Goal: Information Seeking & Learning: Learn about a topic

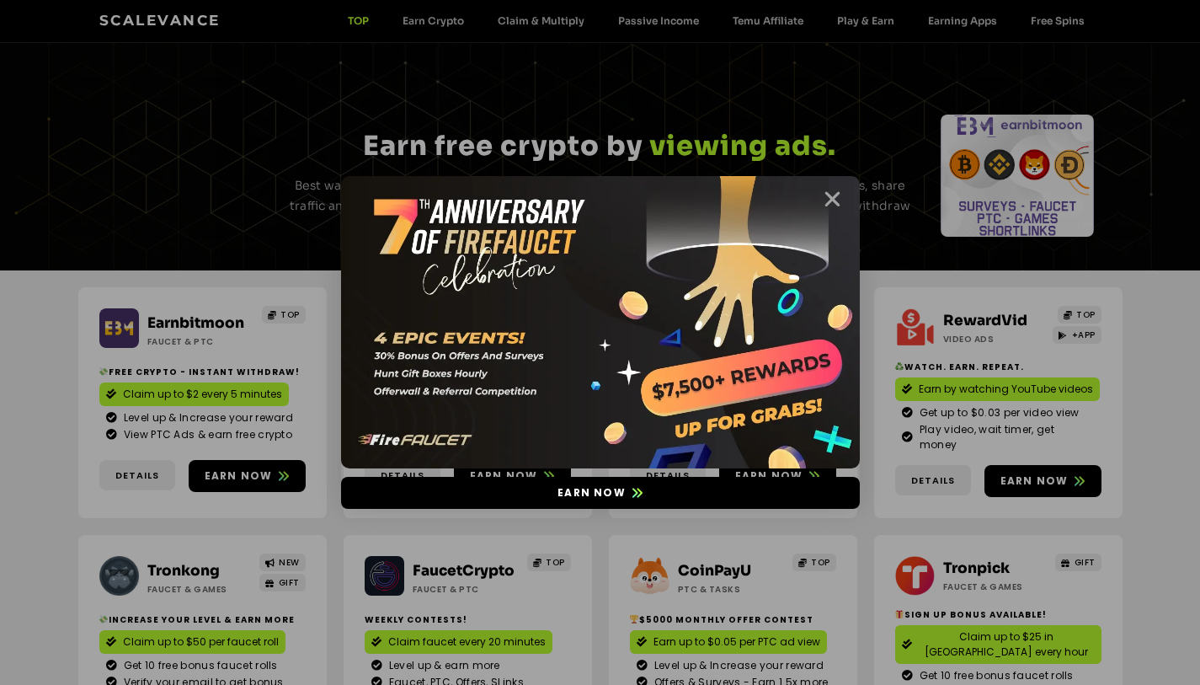
click at [833, 196] on icon "Close" at bounding box center [832, 199] width 21 height 21
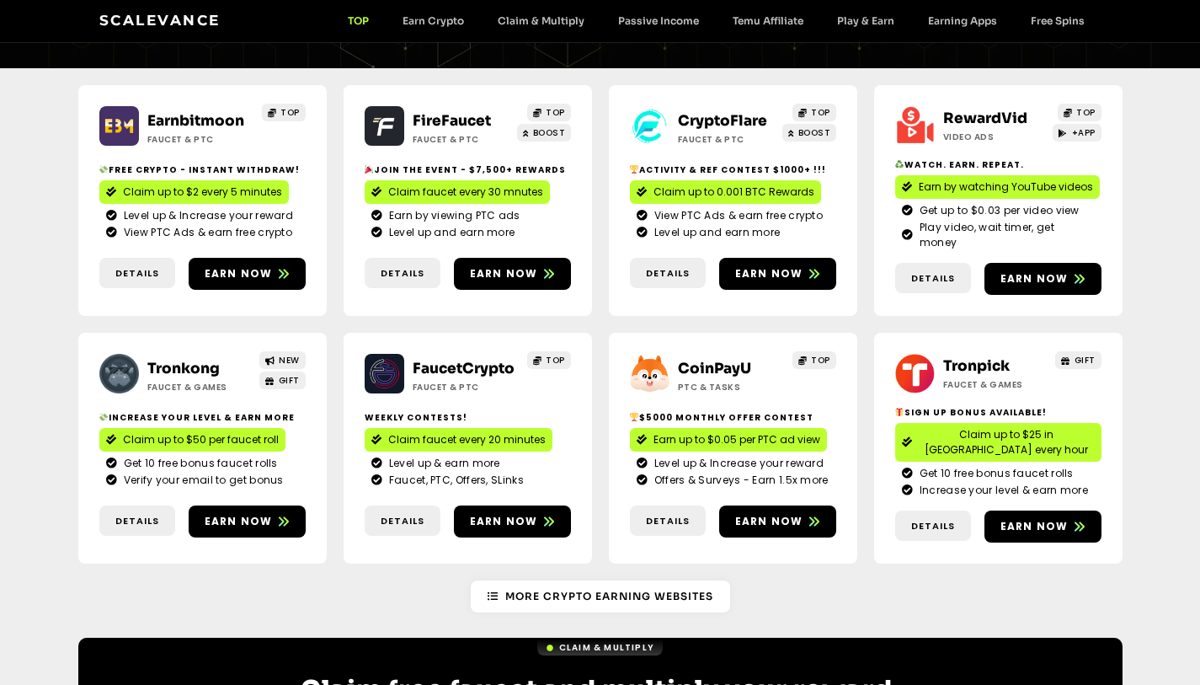
scroll to position [195, 0]
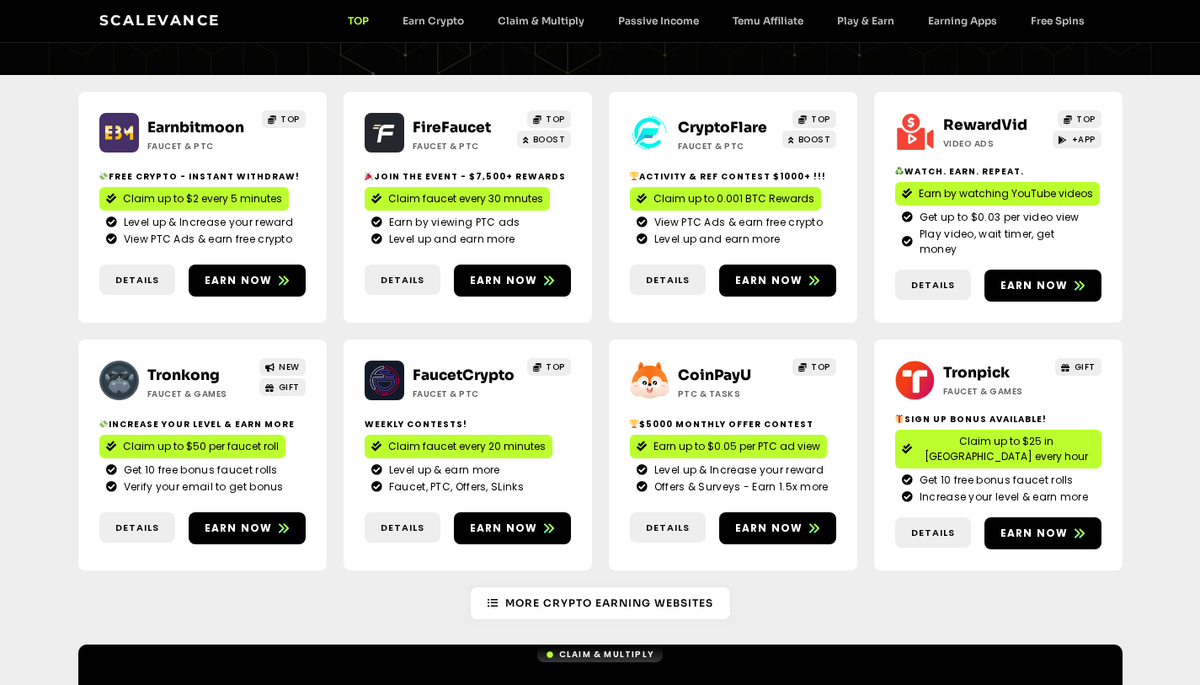
click at [669, 439] on span "Earn up to $0.05 per PTC ad view" at bounding box center [736, 446] width 167 height 15
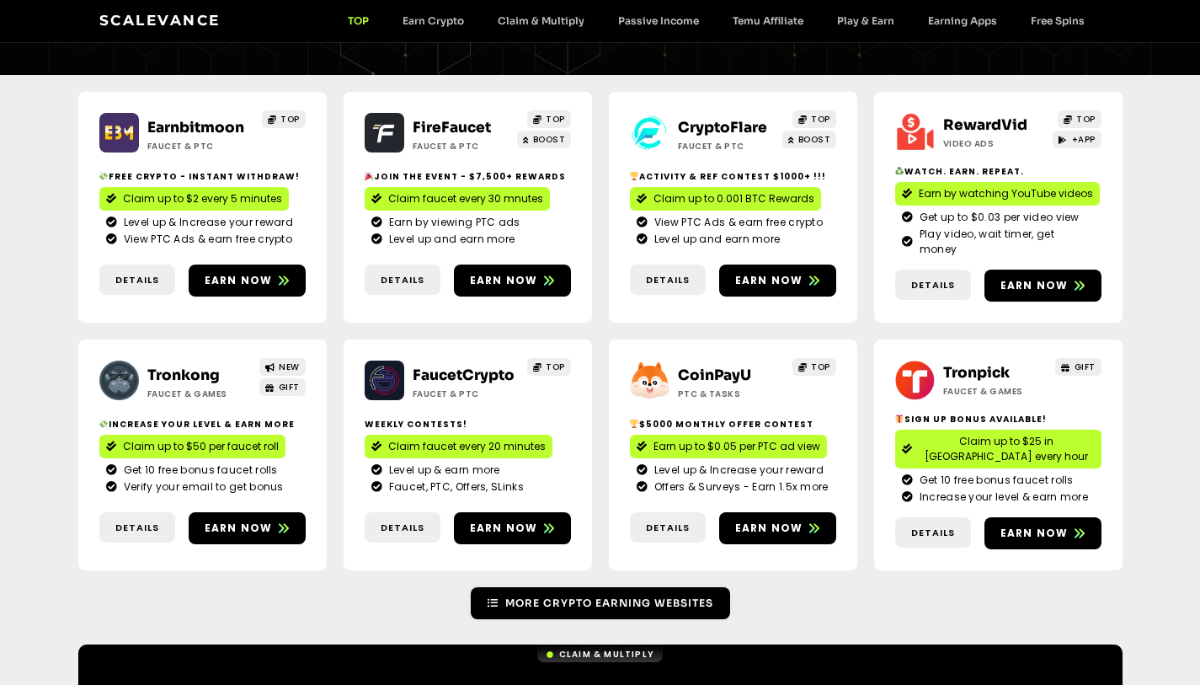
click at [552, 587] on link "More Crypto Earning Websites" at bounding box center [600, 603] width 259 height 32
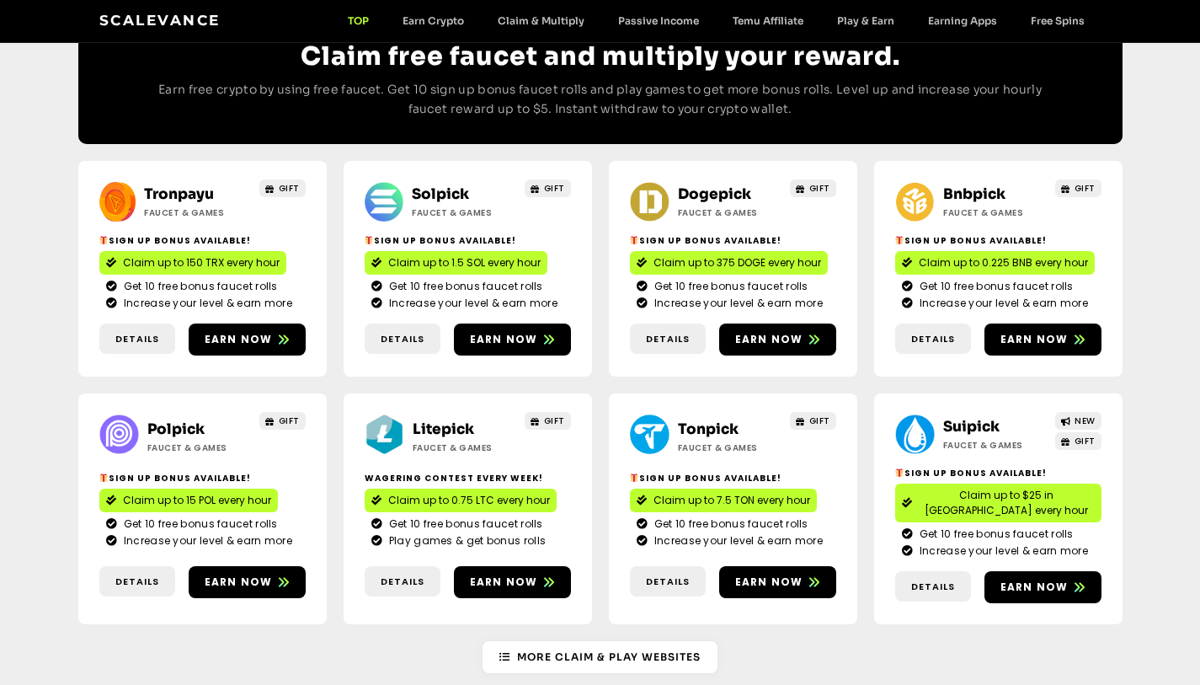
scroll to position [845, 0]
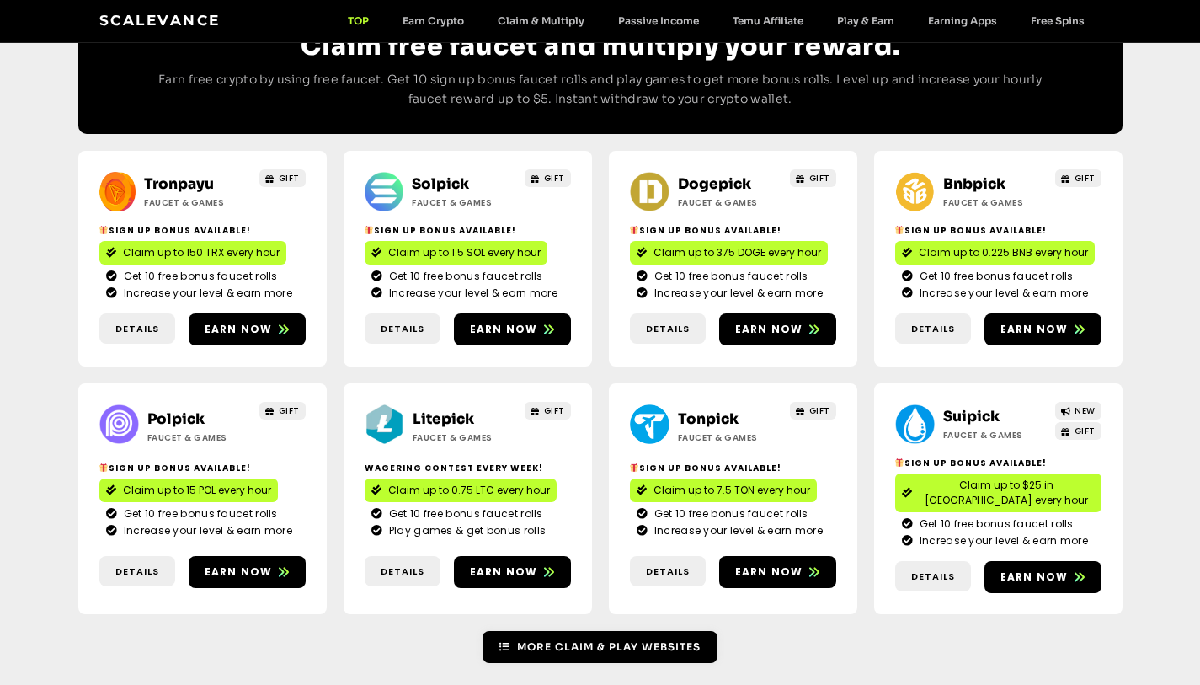
click at [532, 639] on span "More Claim & Play Websites" at bounding box center [609, 646] width 184 height 15
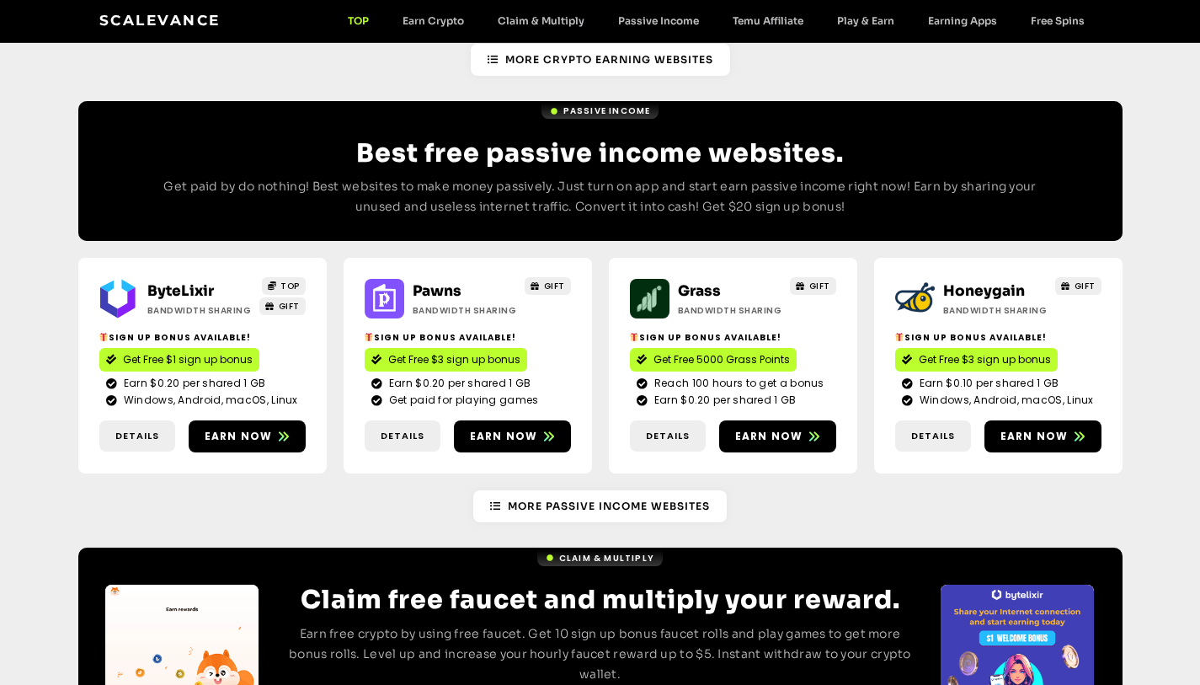
scroll to position [1954, 0]
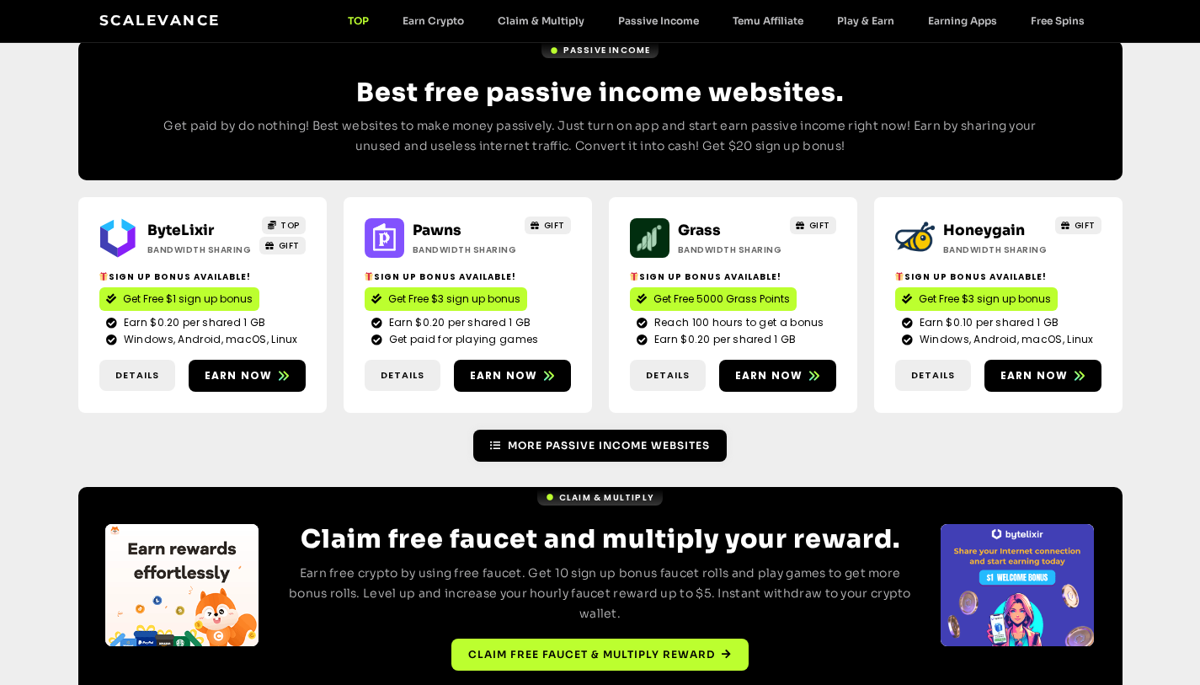
click at [505, 438] on span "More Passive Income Websites" at bounding box center [600, 445] width 220 height 15
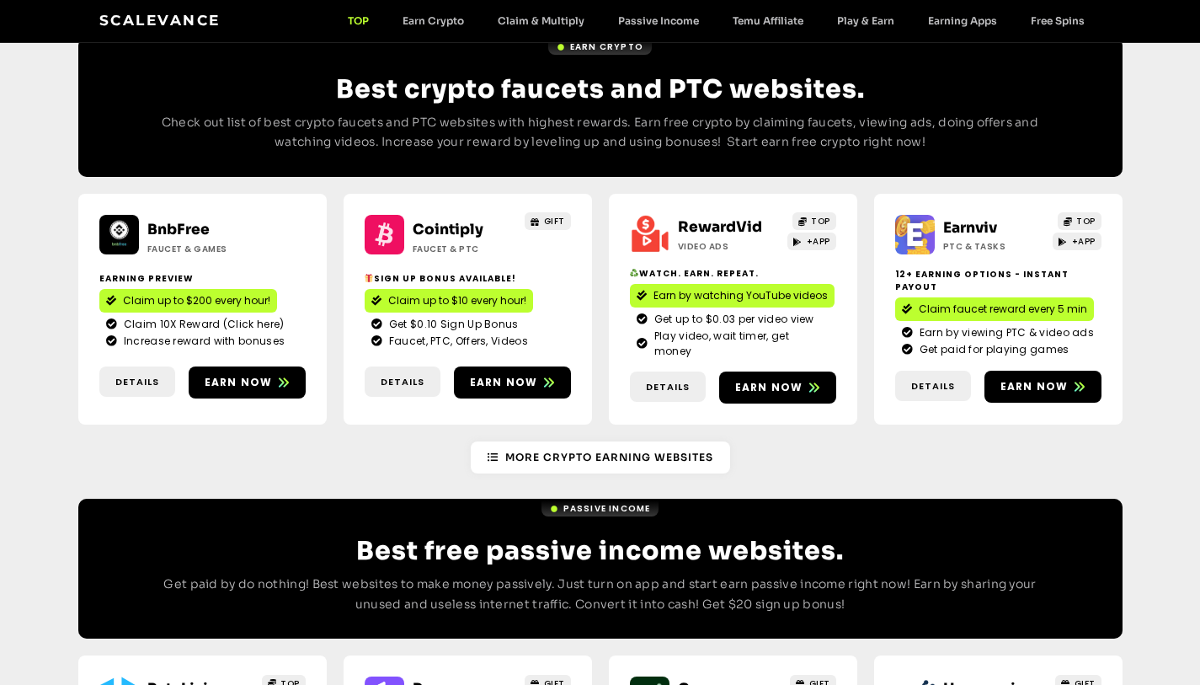
scroll to position [1520, 0]
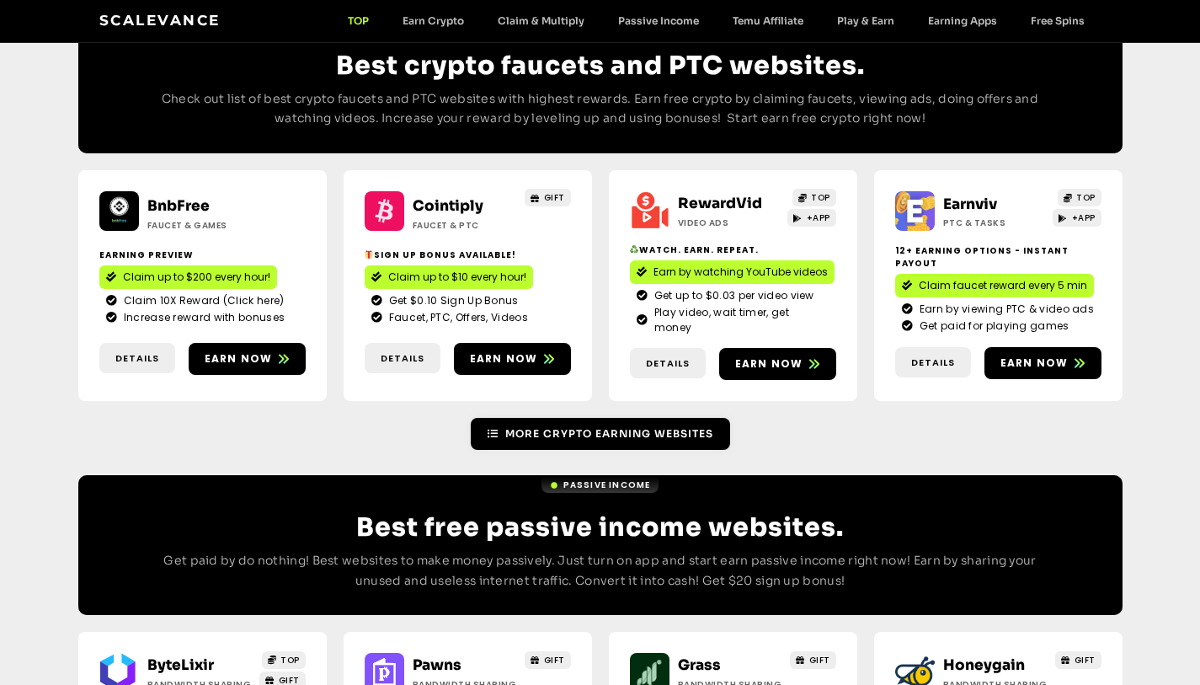
click at [570, 426] on span "More Crypto earning Websites" at bounding box center [609, 433] width 208 height 15
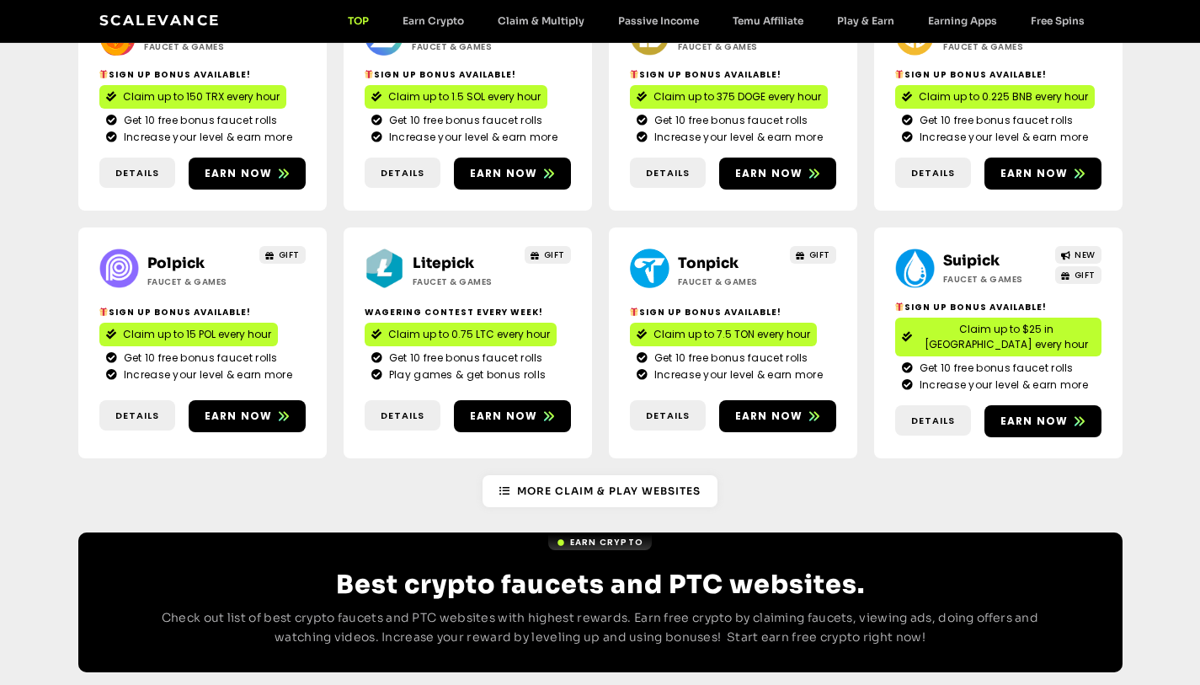
scroll to position [1052, 0]
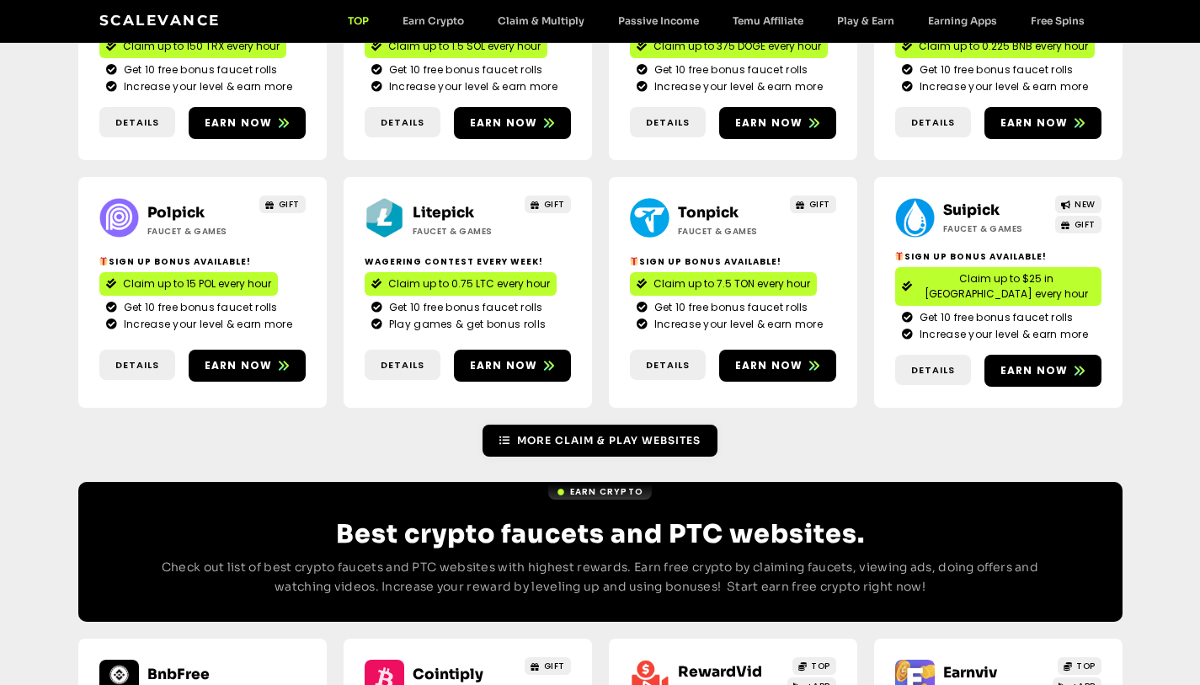
click at [601, 433] on span "More Claim & Play Websites" at bounding box center [609, 440] width 184 height 15
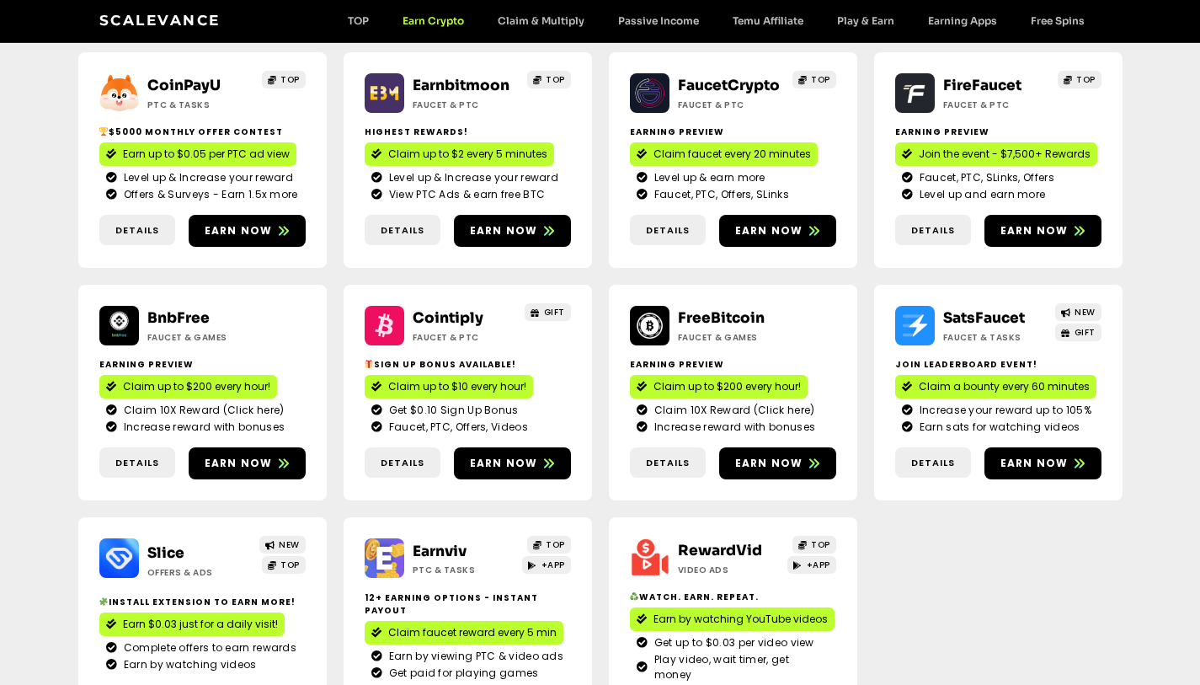
scroll to position [229, 0]
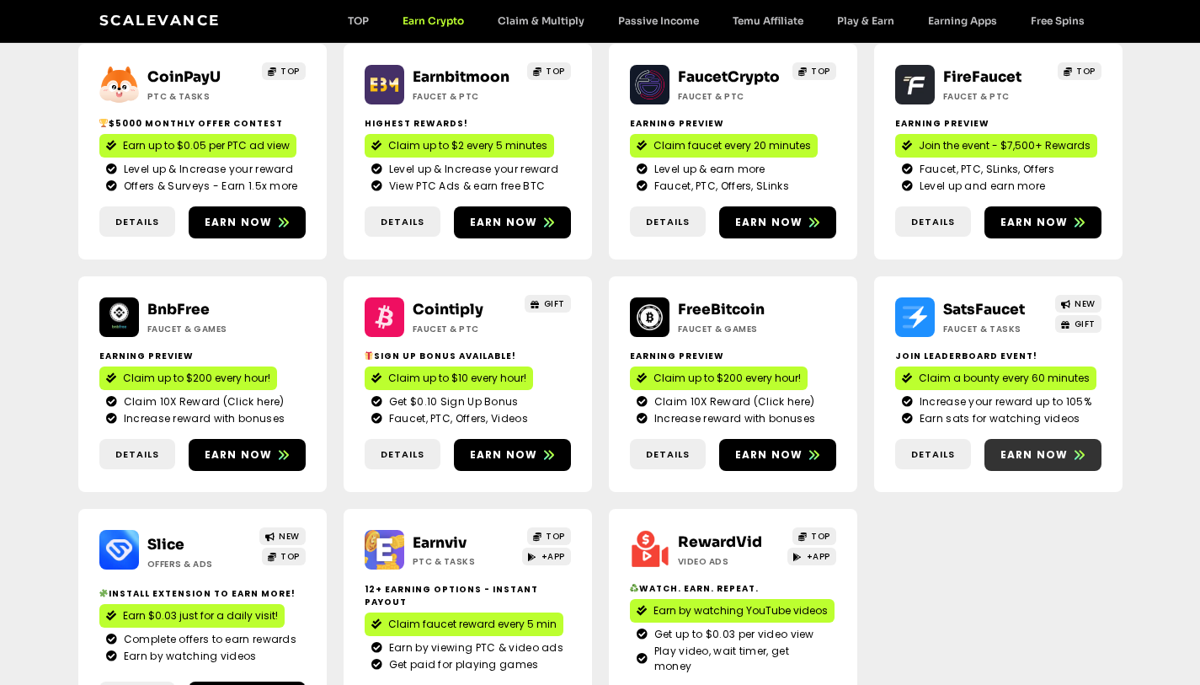
click at [1033, 456] on span "Earn now" at bounding box center [1034, 454] width 68 height 15
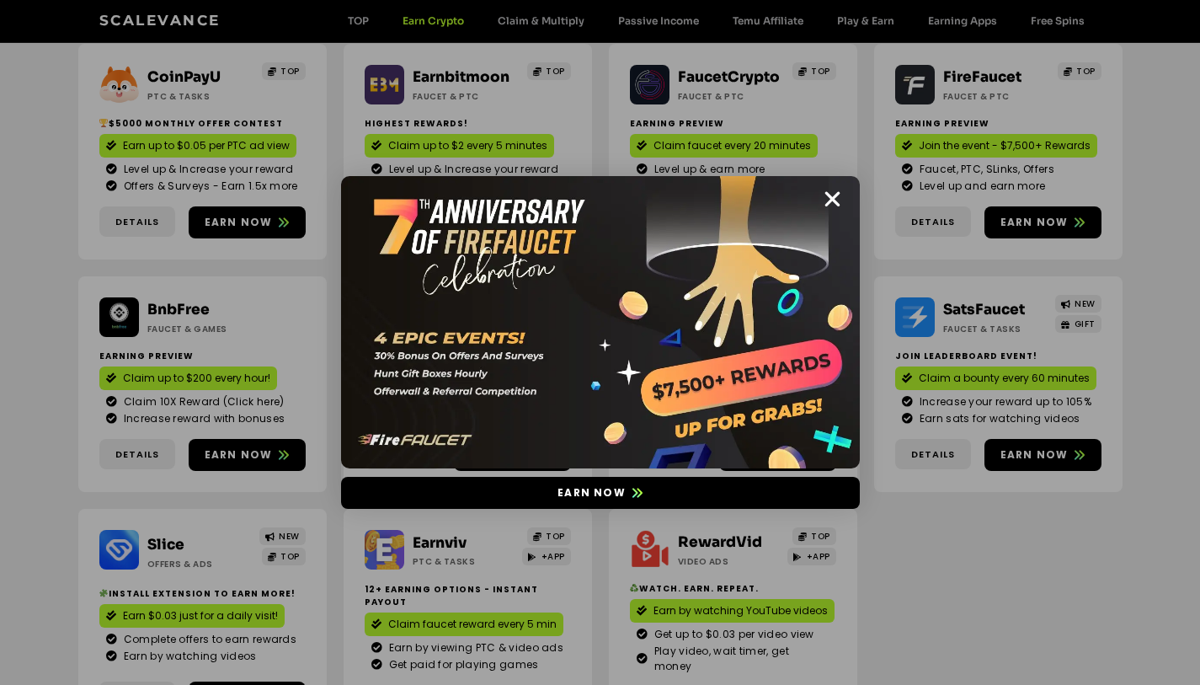
drag, startPoint x: 831, startPoint y: 195, endPoint x: 935, endPoint y: 305, distance: 151.3
click at [831, 196] on icon "Close" at bounding box center [832, 199] width 21 height 21
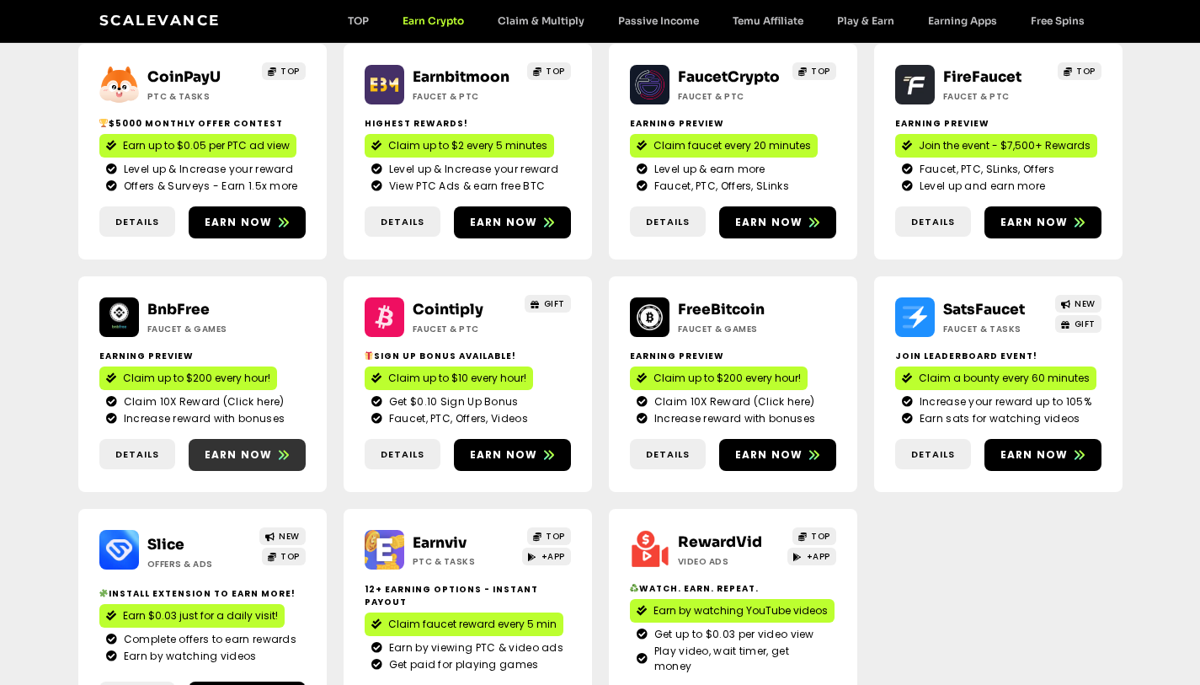
click at [255, 467] on link "Earn now" at bounding box center [247, 455] width 117 height 32
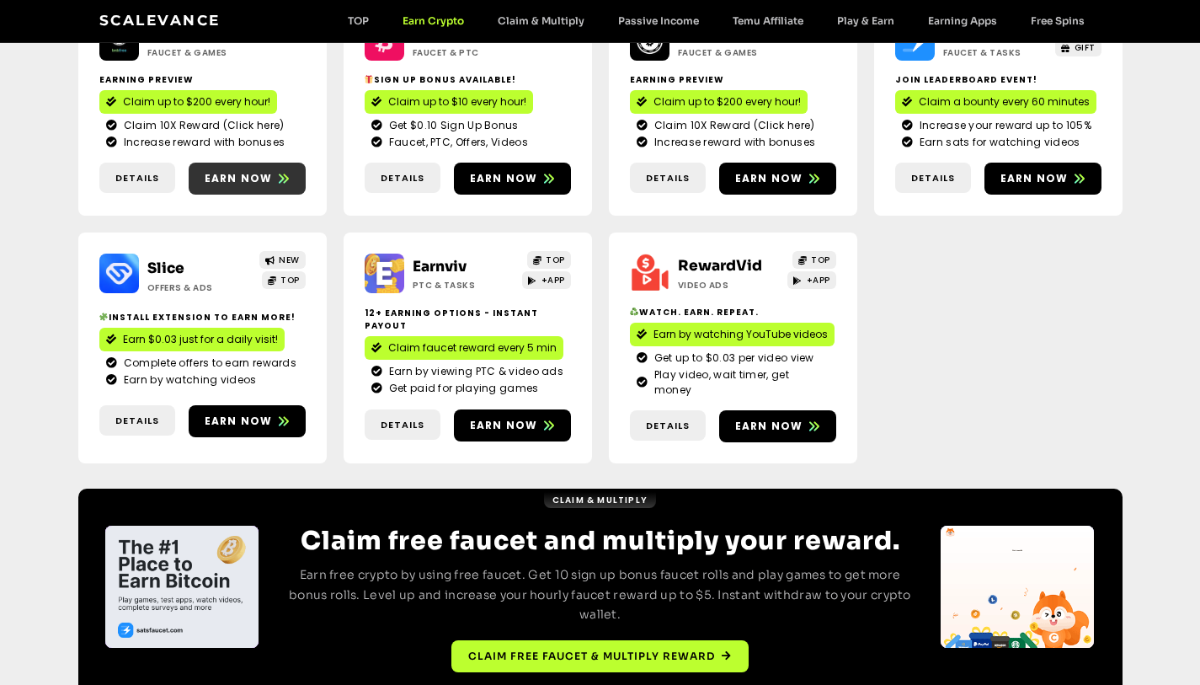
scroll to position [552, 0]
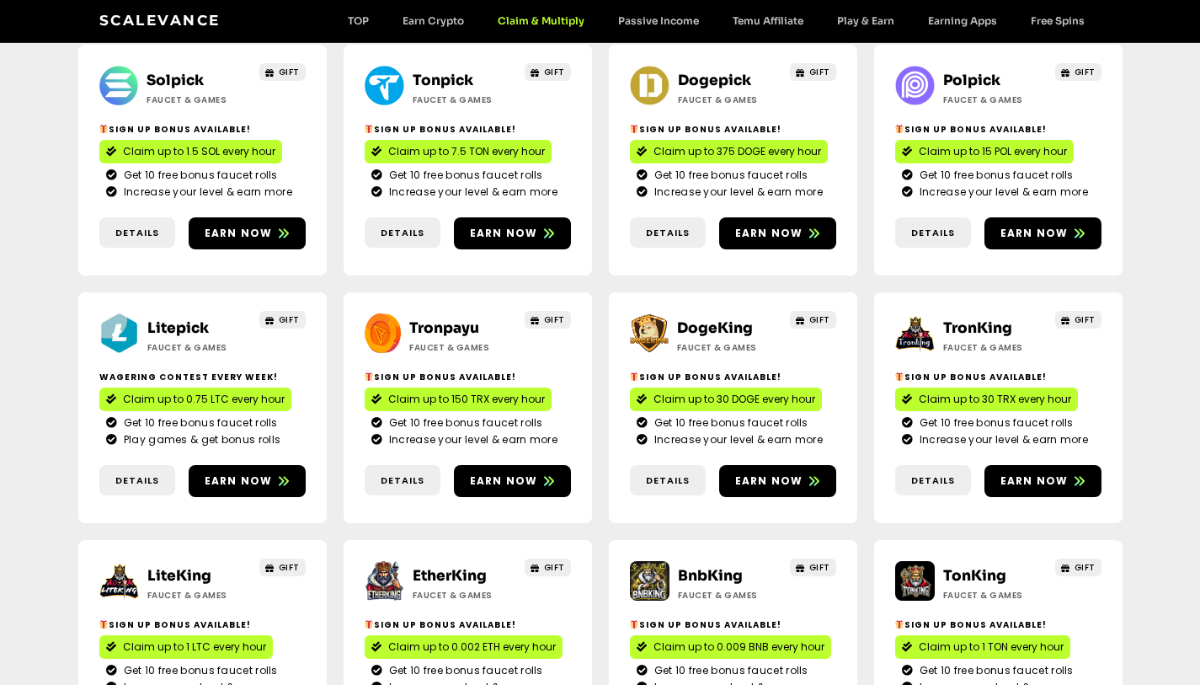
scroll to position [456, 0]
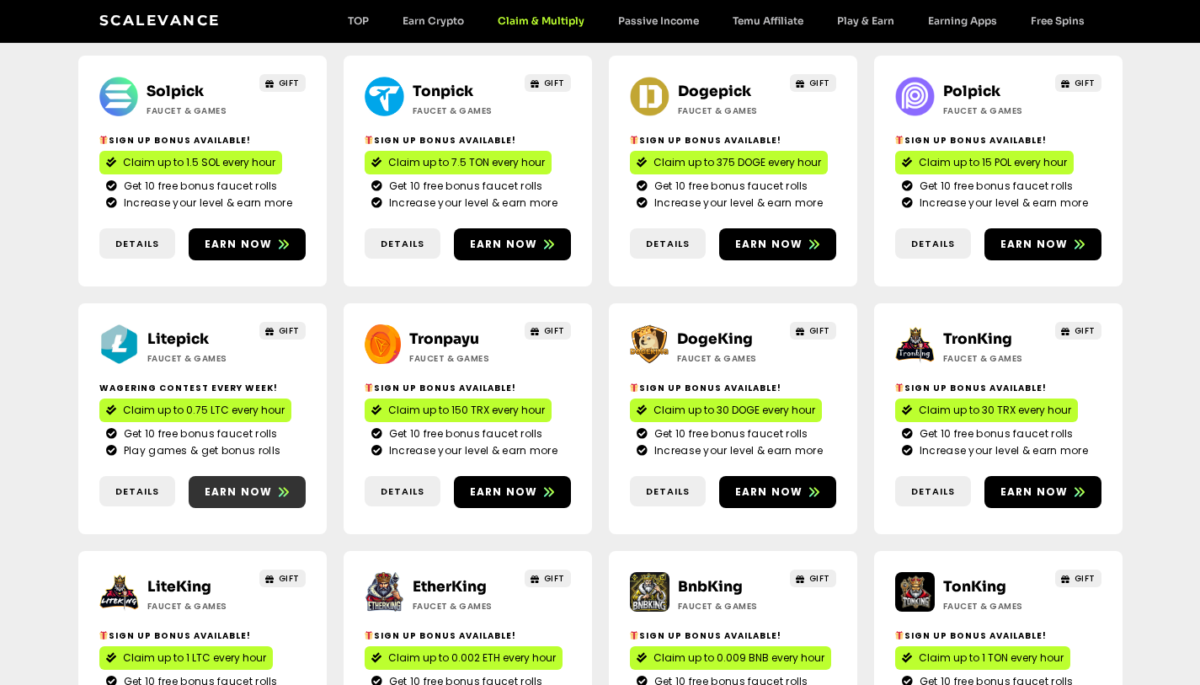
click at [252, 476] on link "Earn now" at bounding box center [247, 492] width 117 height 32
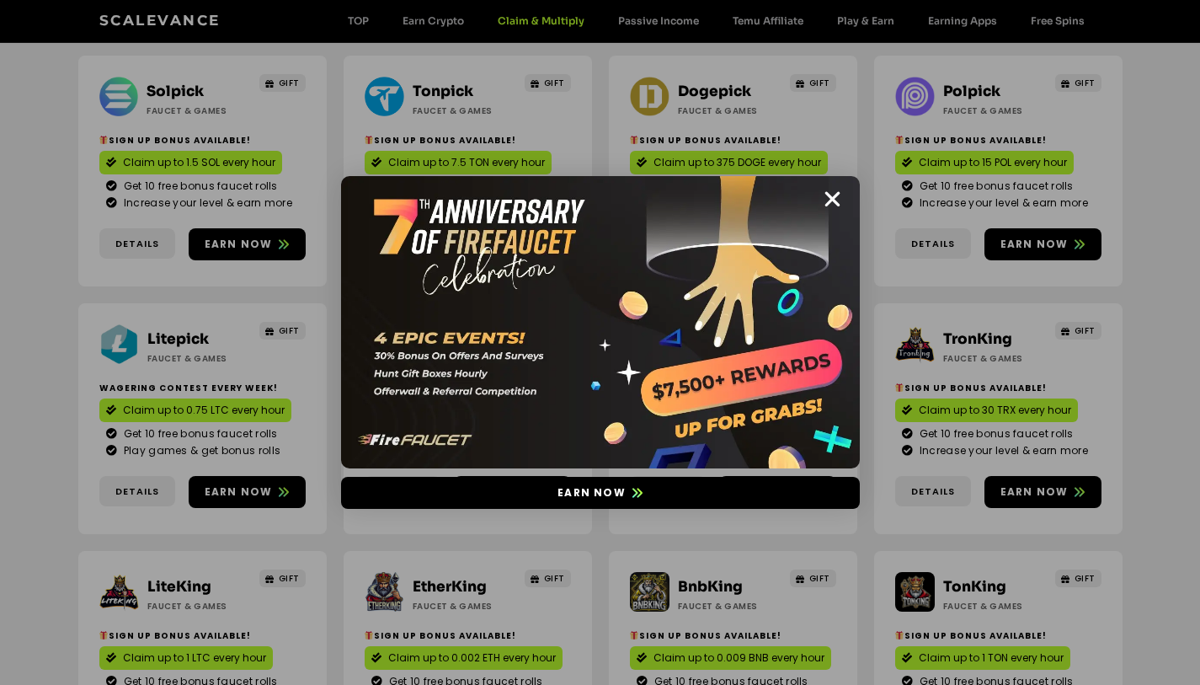
click at [840, 200] on icon "Close" at bounding box center [832, 199] width 21 height 21
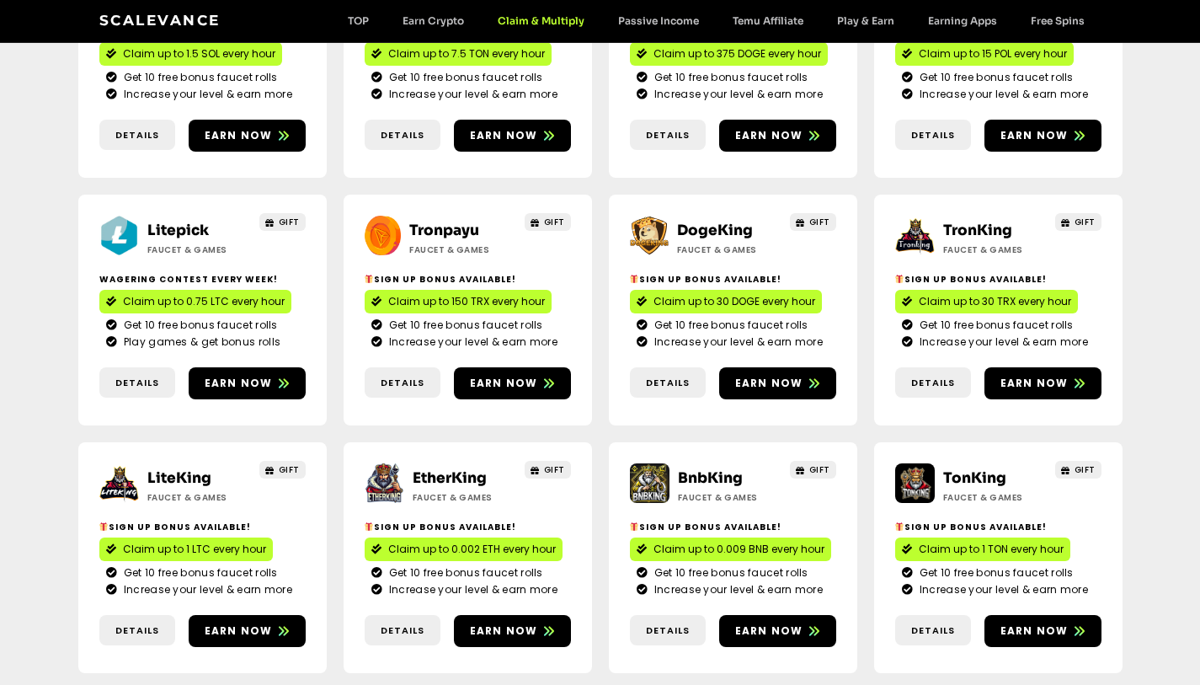
scroll to position [771, 0]
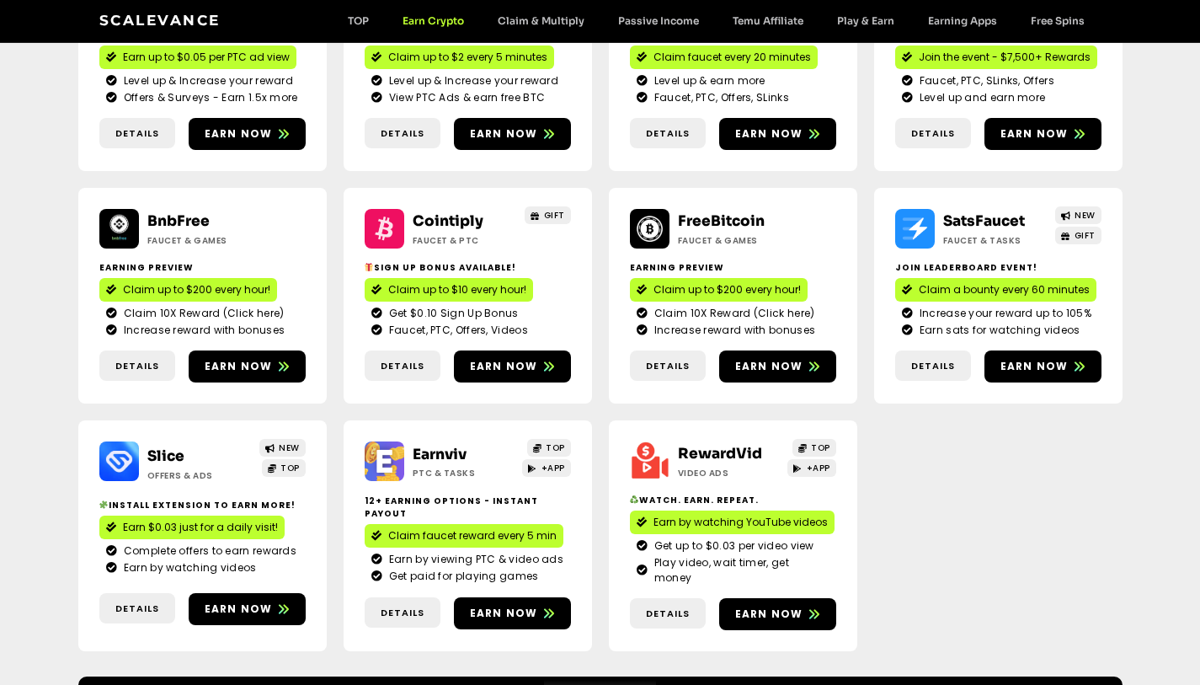
scroll to position [256, 0]
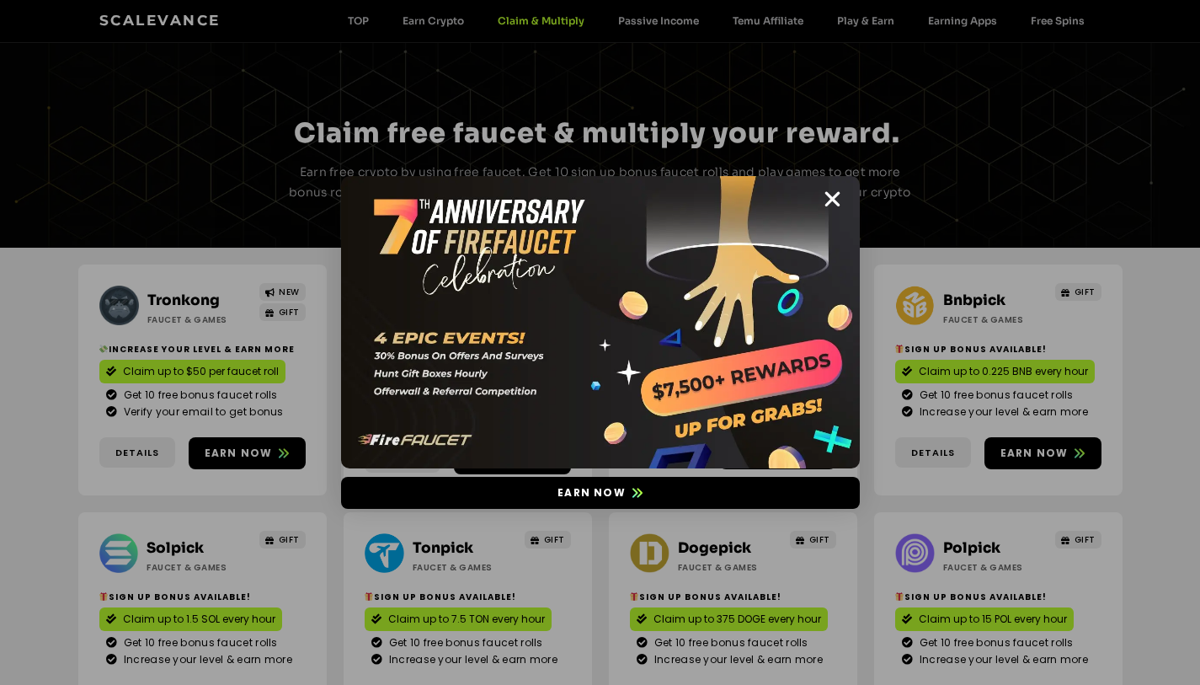
click at [840, 202] on icon "Close" at bounding box center [832, 199] width 21 height 21
